Goal: Find specific page/section: Find specific page/section

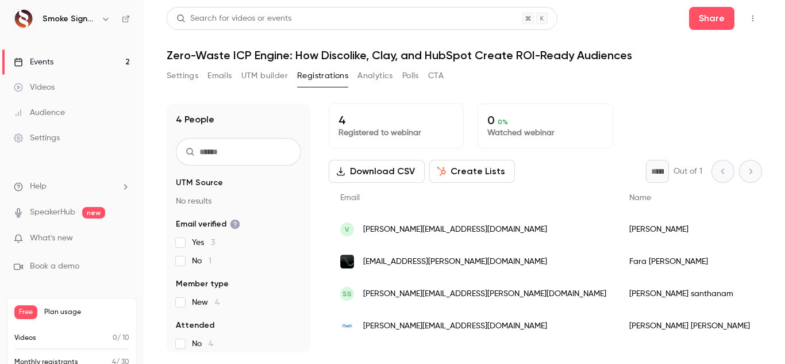
click at [96, 58] on link "Events 2" at bounding box center [72, 61] width 144 height 25
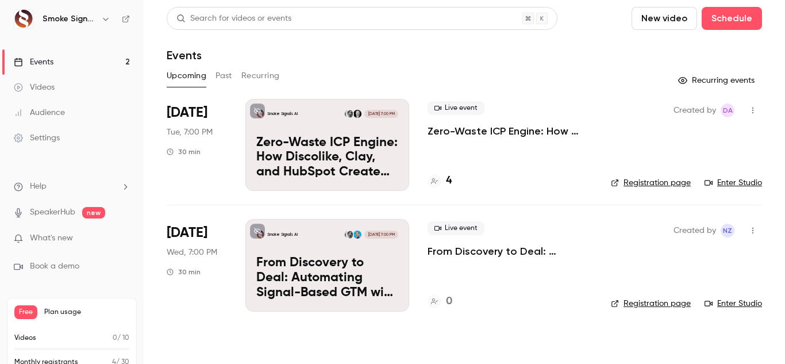
click at [449, 178] on h4 "4" at bounding box center [449, 181] width 6 height 16
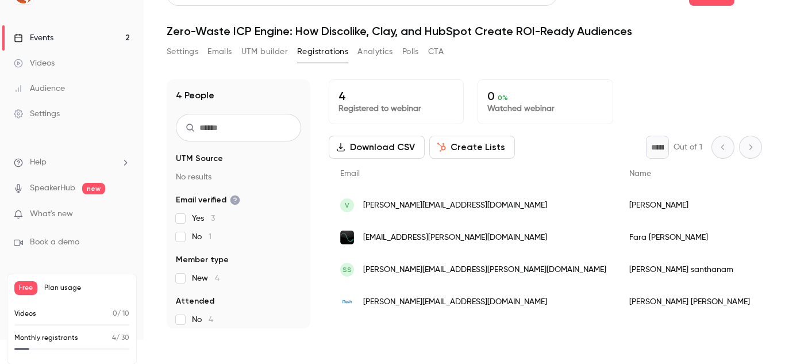
scroll to position [32, 0]
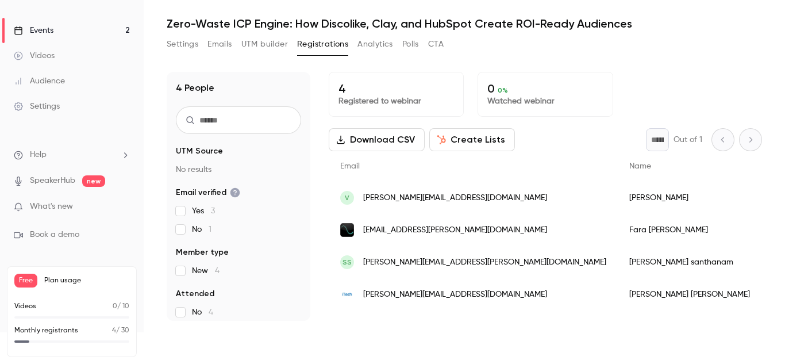
click at [447, 201] on span "[PERSON_NAME][EMAIL_ADDRESS][DOMAIN_NAME]" at bounding box center [455, 198] width 184 height 12
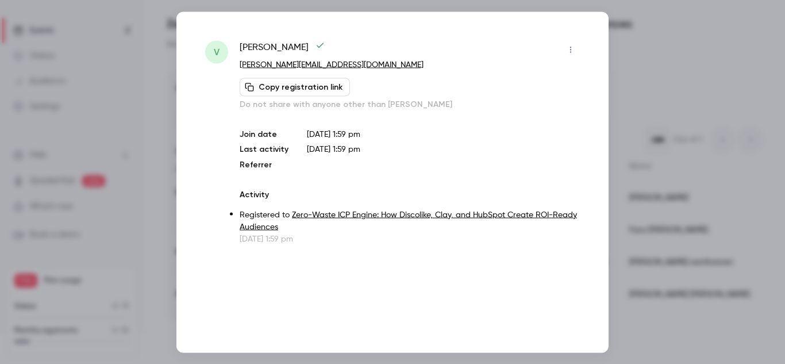
click at [648, 72] on div at bounding box center [392, 182] width 785 height 364
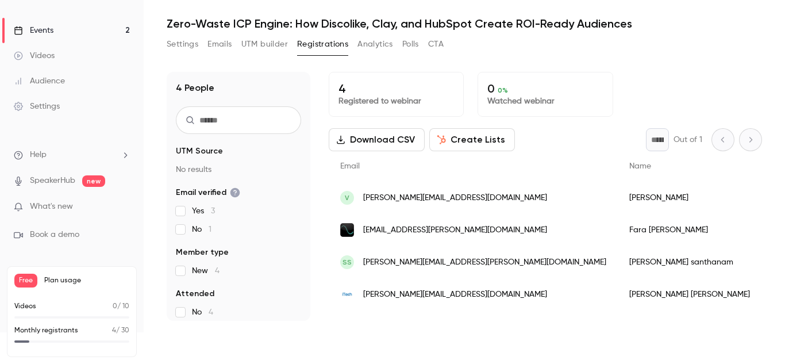
click at [100, 33] on link "Events 2" at bounding box center [72, 30] width 144 height 25
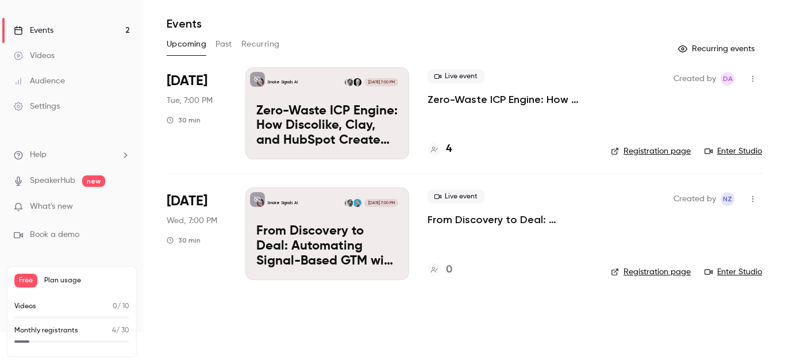
click at [348, 217] on div "Smoke Signals AI [DATE] 7:00 PM From Discovery to Deal: Automating Signal-Based…" at bounding box center [327, 233] width 164 height 92
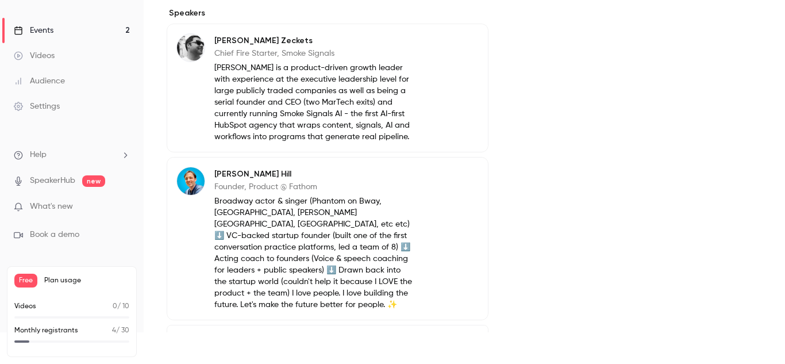
scroll to position [415, 0]
